Goal: Information Seeking & Learning: Find specific fact

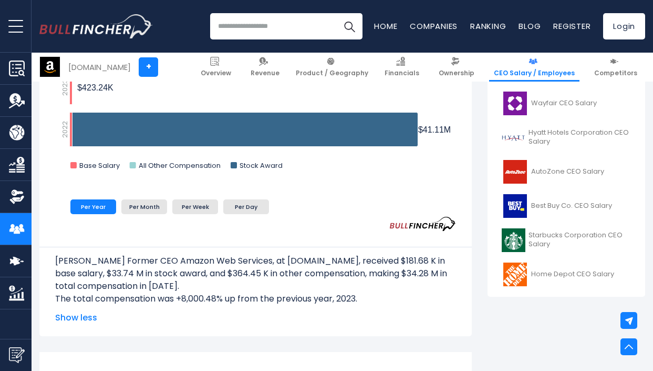
scroll to position [391, 0]
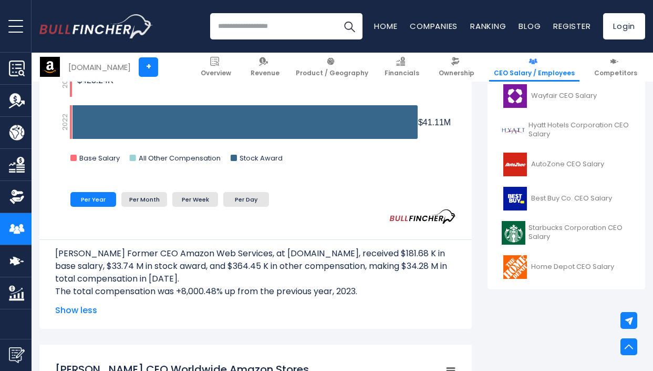
click at [307, 196] on ul "Per Year Per Month Per Week Per Day" at bounding box center [221, 199] width 333 height 20
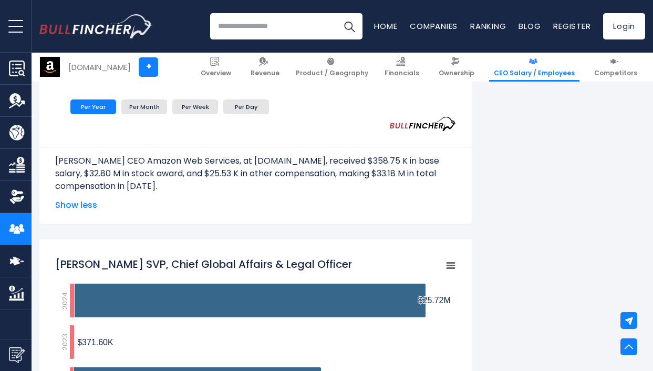
scroll to position [1221, 0]
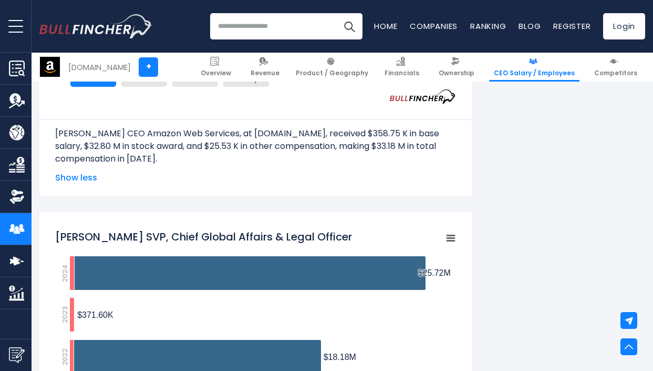
scroll to position [1255, 0]
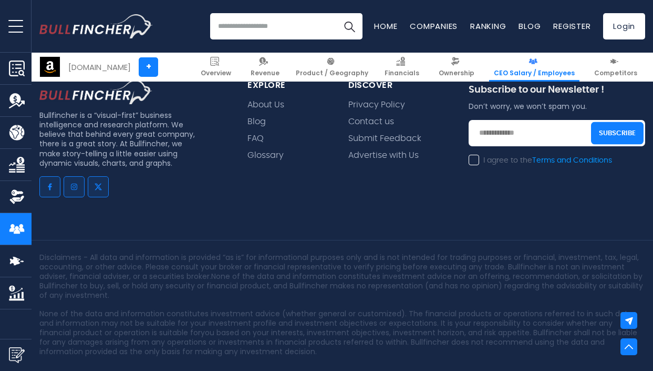
scroll to position [4539, 0]
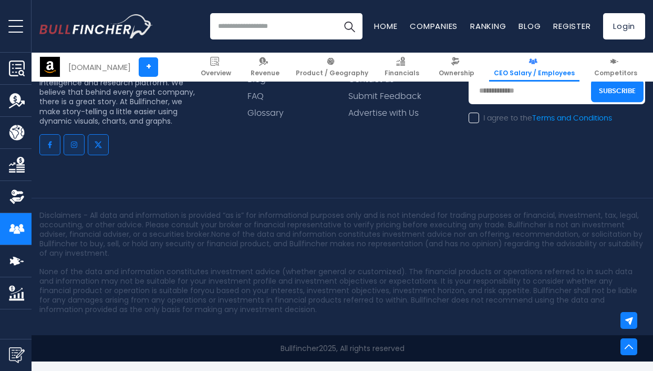
click at [265, 239] on p "Disclaimers - All data and information is provided “as is” for informational pu…" at bounding box center [342, 234] width 606 height 48
click at [335, 188] on div "Bullfincher is a “visual-first” business intelligence and research platform. We…" at bounding box center [326, 183] width 653 height 355
click at [345, 194] on div "Bullfincher is a “visual-first” business intelligence and research platform. We…" at bounding box center [326, 183] width 653 height 355
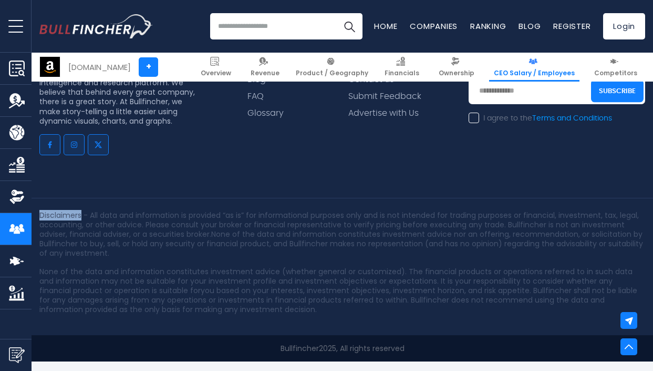
click at [345, 194] on div "Bullfincher is a “visual-first” business intelligence and research platform. We…" at bounding box center [326, 183] width 653 height 355
click at [232, 255] on p "Disclaimers - All data and information is provided “as is” for informational pu…" at bounding box center [342, 234] width 606 height 48
click at [364, 176] on div "Bullfincher is a “visual-first” business intelligence and research platform. We…" at bounding box center [326, 183] width 653 height 355
click at [120, 169] on div "Bullfincher is a “visual-first” business intelligence and research platform. We…" at bounding box center [131, 105] width 208 height 134
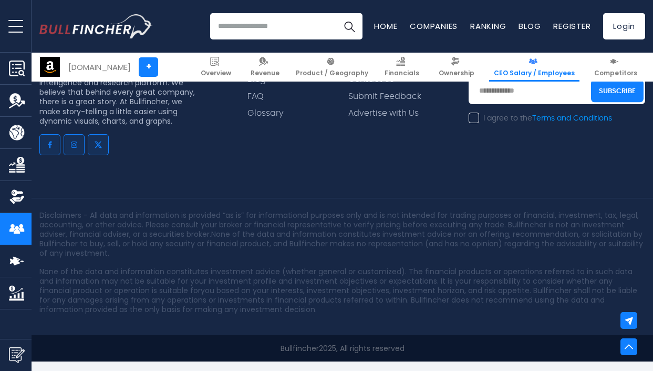
click at [281, 184] on div "Bullfincher is a “visual-first” business intelligence and research platform. We…" at bounding box center [326, 183] width 653 height 355
click at [187, 222] on p "Disclaimers - All data and information is provided “as is” for informational pu…" at bounding box center [342, 234] width 606 height 48
click at [349, 181] on div "Bullfincher is a “visual-first” business intelligence and research platform. We…" at bounding box center [326, 183] width 653 height 355
click at [238, 158] on div "explore About Us Blog FAQ Glossary" at bounding box center [285, 105] width 101 height 134
click at [391, 219] on p "Disclaimers - All data and information is provided “as is” for informational pu…" at bounding box center [342, 234] width 606 height 48
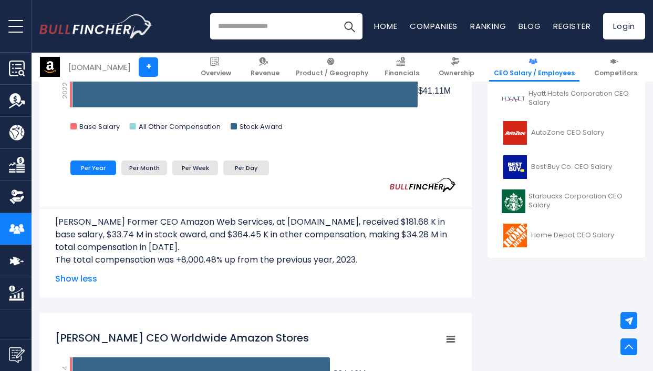
scroll to position [0, 0]
